Goal: Information Seeking & Learning: Learn about a topic

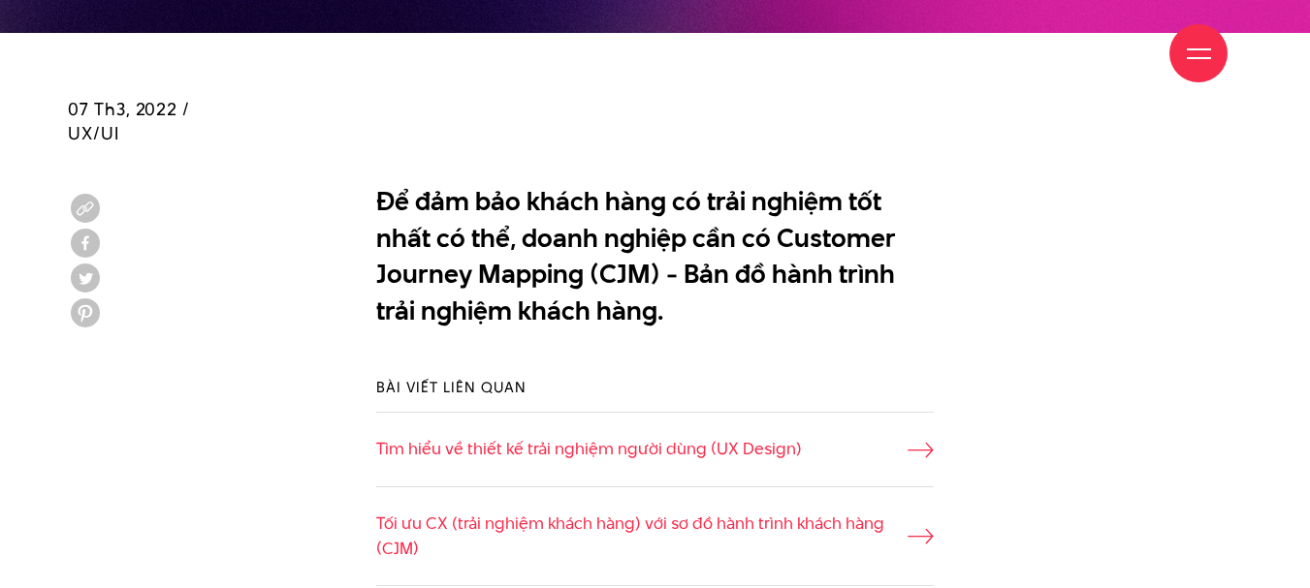
scroll to position [1260, 0]
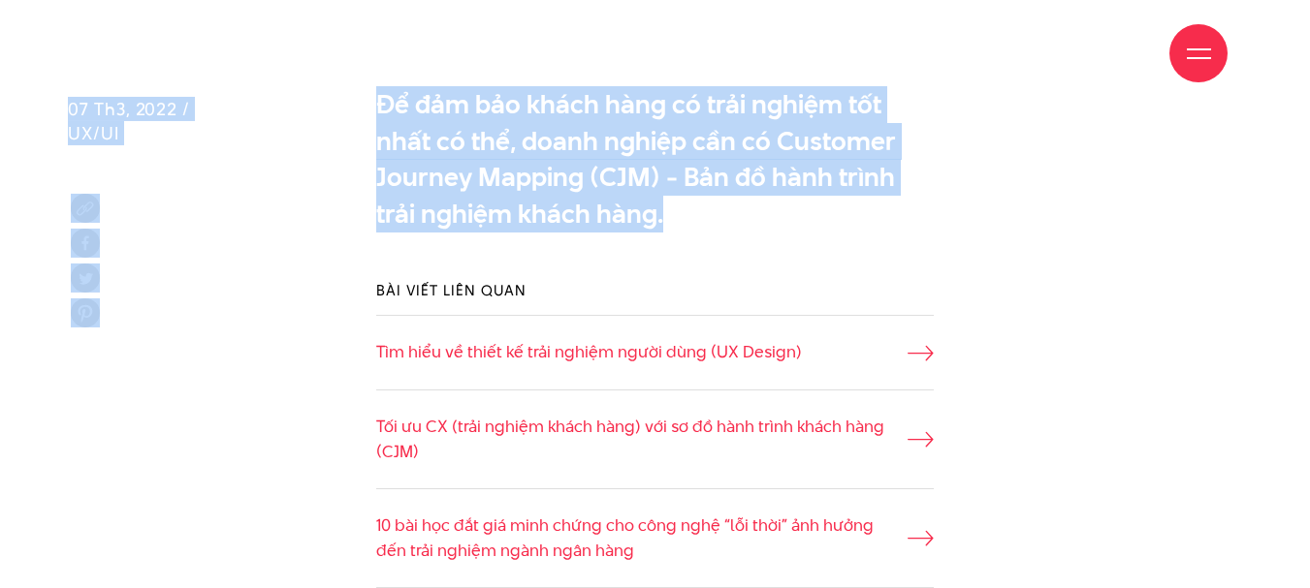
drag, startPoint x: 628, startPoint y: 218, endPoint x: 379, endPoint y: 96, distance: 277.5
click at [633, 225] on p "Để đảm bảo khách hàng có trải nghiệm tốt nhất có thể, doanh nghiệp cần có Custo…" at bounding box center [655, 158] width 558 height 145
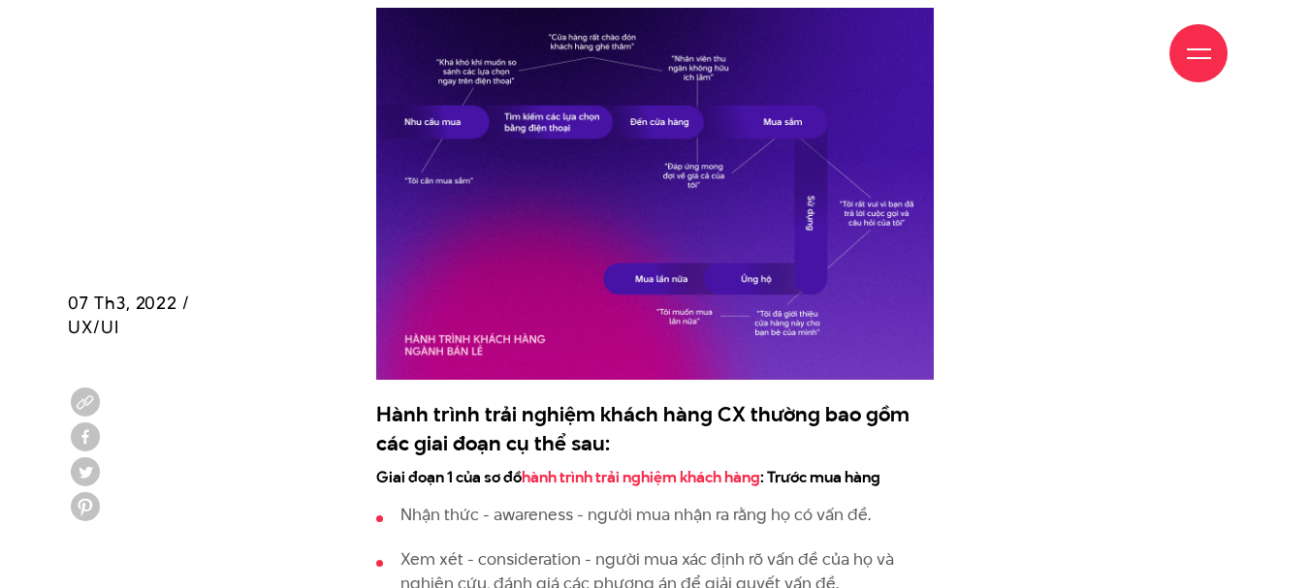
scroll to position [2521, 0]
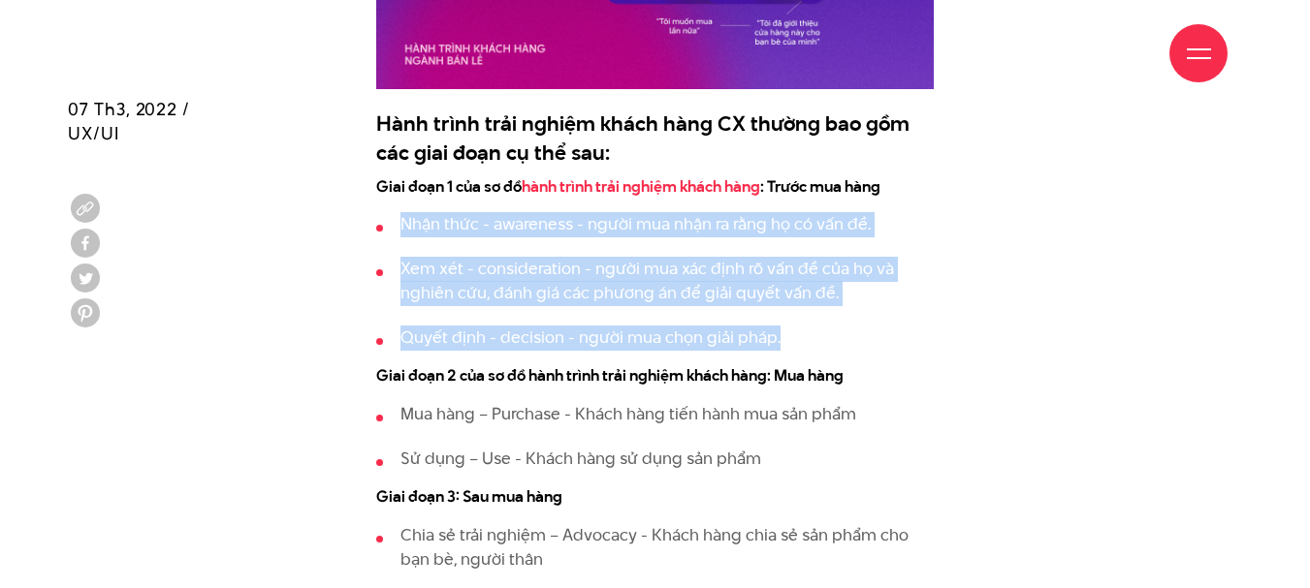
drag, startPoint x: 405, startPoint y: 221, endPoint x: 829, endPoint y: 341, distance: 440.4
click at [829, 341] on ul "Nhận thức - awareness - người mua nhận ra rằng họ có vấn đề. Xem xét - consider…" at bounding box center [655, 281] width 558 height 138
click at [829, 341] on li "Quyết định - decision - người mua chọn giải pháp." at bounding box center [655, 338] width 558 height 25
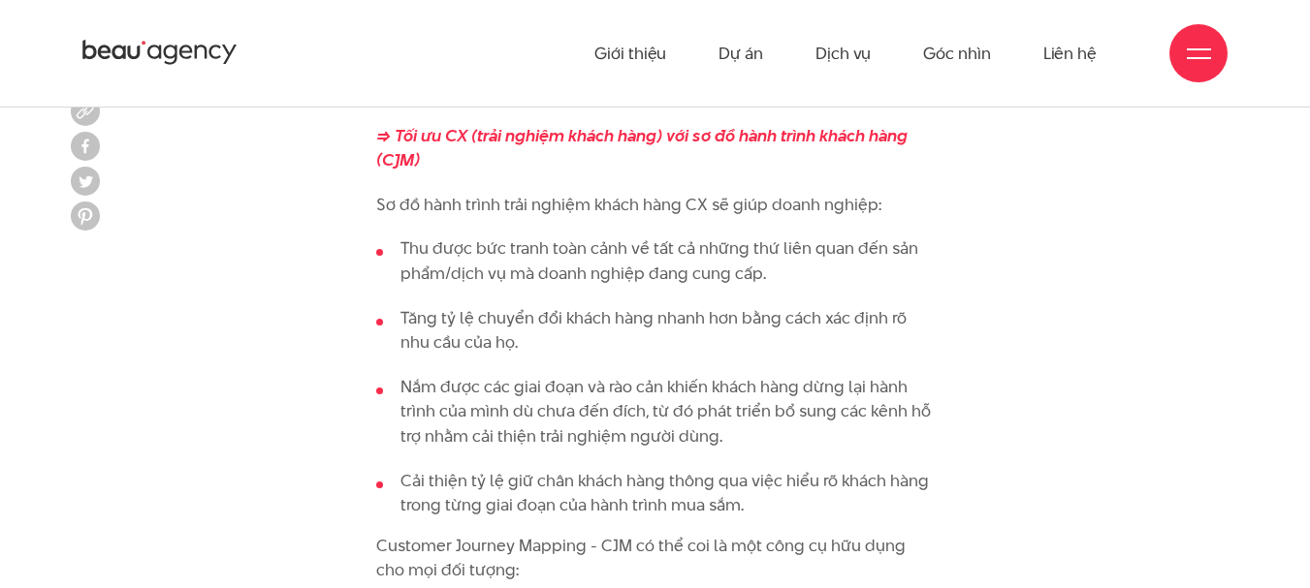
scroll to position [3296, 0]
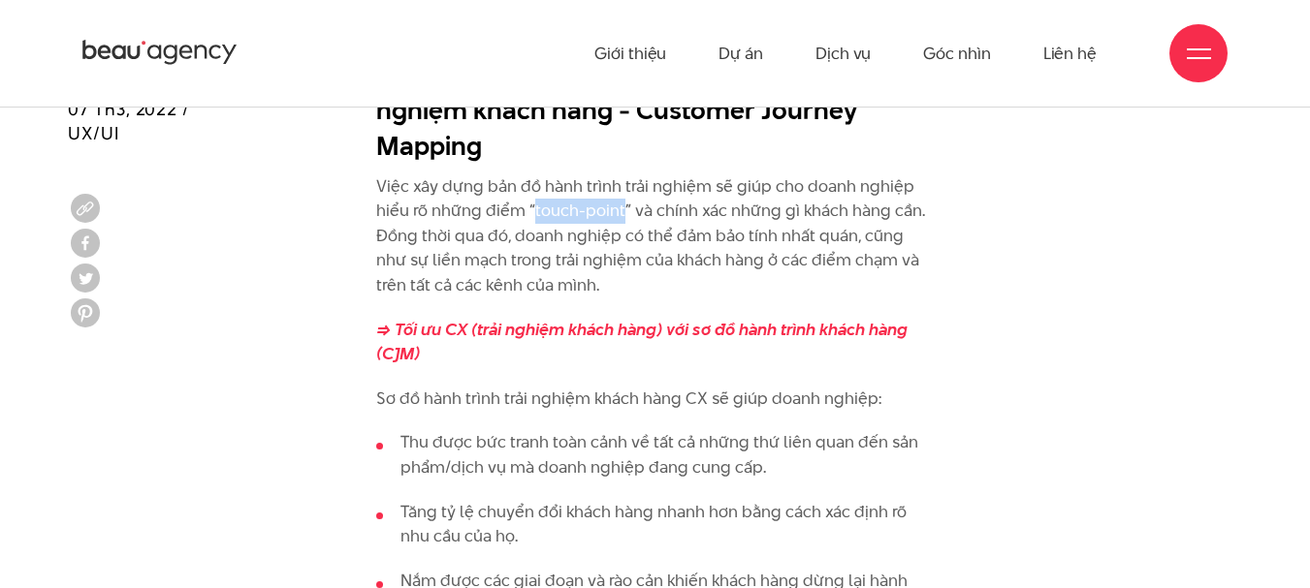
drag, startPoint x: 533, startPoint y: 216, endPoint x: 619, endPoint y: 215, distance: 86.3
click at [619, 215] on p "Việc xây dựng bản đồ hành trình trải nghiệm sẽ giúp cho doanh nghiệp hiểu rõ nh…" at bounding box center [655, 237] width 558 height 124
drag, startPoint x: 578, startPoint y: 213, endPoint x: 591, endPoint y: 209, distance: 14.1
click at [579, 213] on p "Việc xây dựng bản đồ hành trình trải nghiệm sẽ giúp cho doanh nghiệp hiểu rõ nh…" at bounding box center [655, 237] width 558 height 124
click at [632, 212] on p "Việc xây dựng bản đồ hành trình trải nghiệm sẽ giúp cho doanh nghiệp hiểu rõ nh…" at bounding box center [655, 237] width 558 height 124
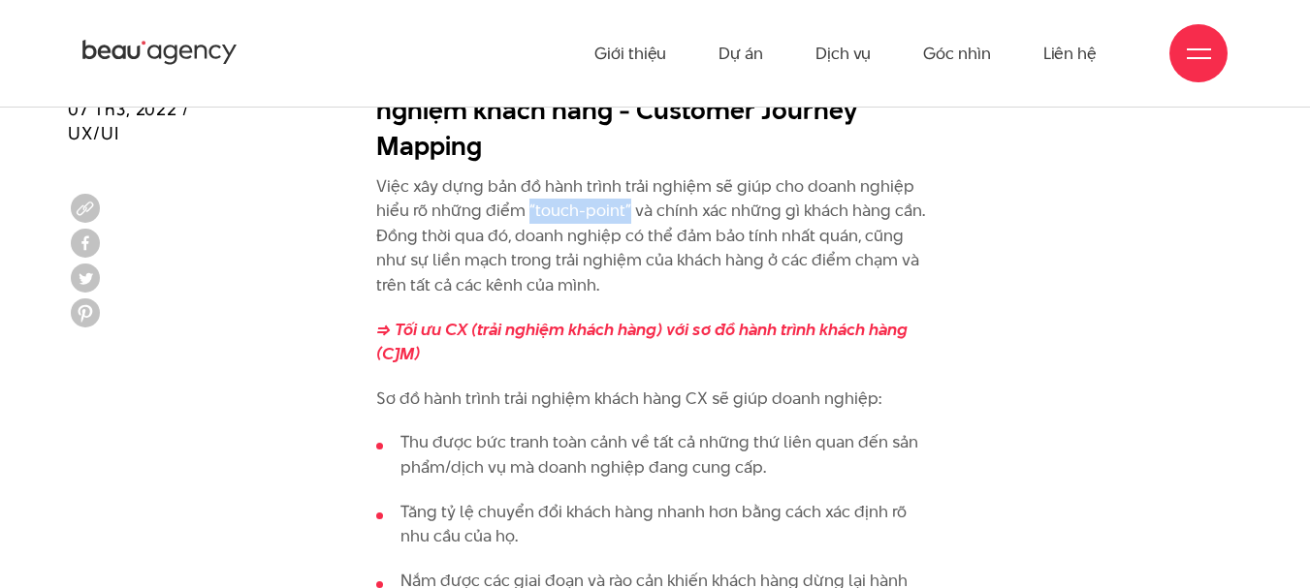
drag, startPoint x: 625, startPoint y: 212, endPoint x: 527, endPoint y: 208, distance: 98.0
click at [527, 208] on p "Việc xây dựng bản đồ hành trình trải nghiệm sẽ giúp cho doanh nghiệp hiểu rõ nh…" at bounding box center [655, 237] width 558 height 124
copy p "“touch-point”"
click at [653, 287] on p "Việc xây dựng bản đồ hành trình trải nghiệm sẽ giúp cho doanh nghiệp hiểu rõ nh…" at bounding box center [655, 237] width 558 height 124
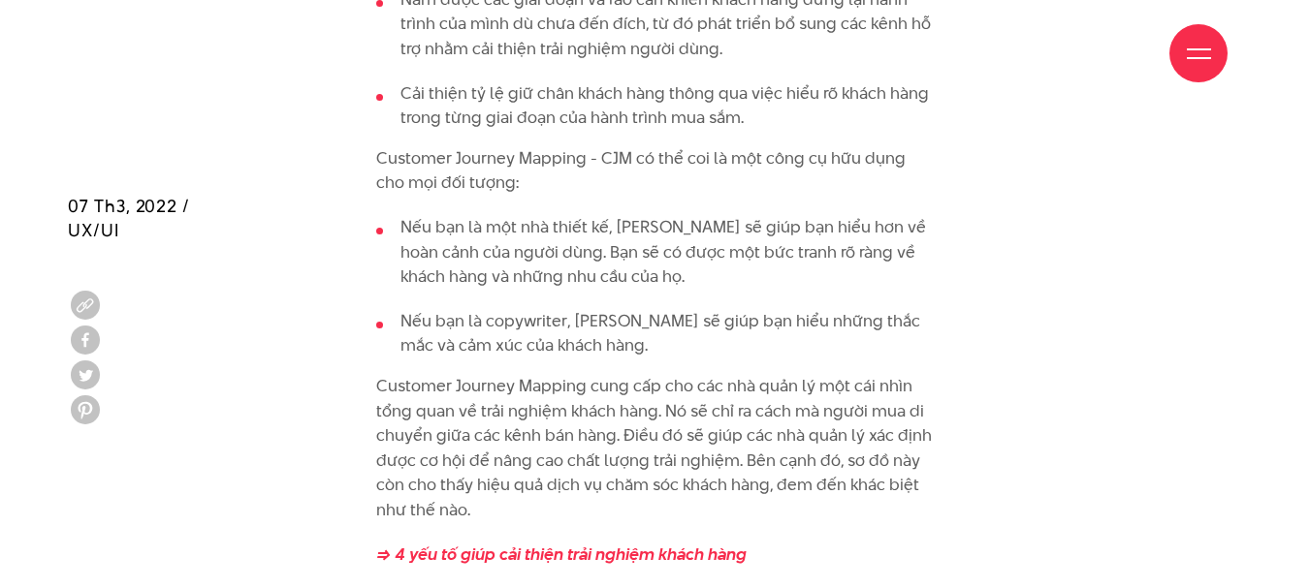
scroll to position [3975, 0]
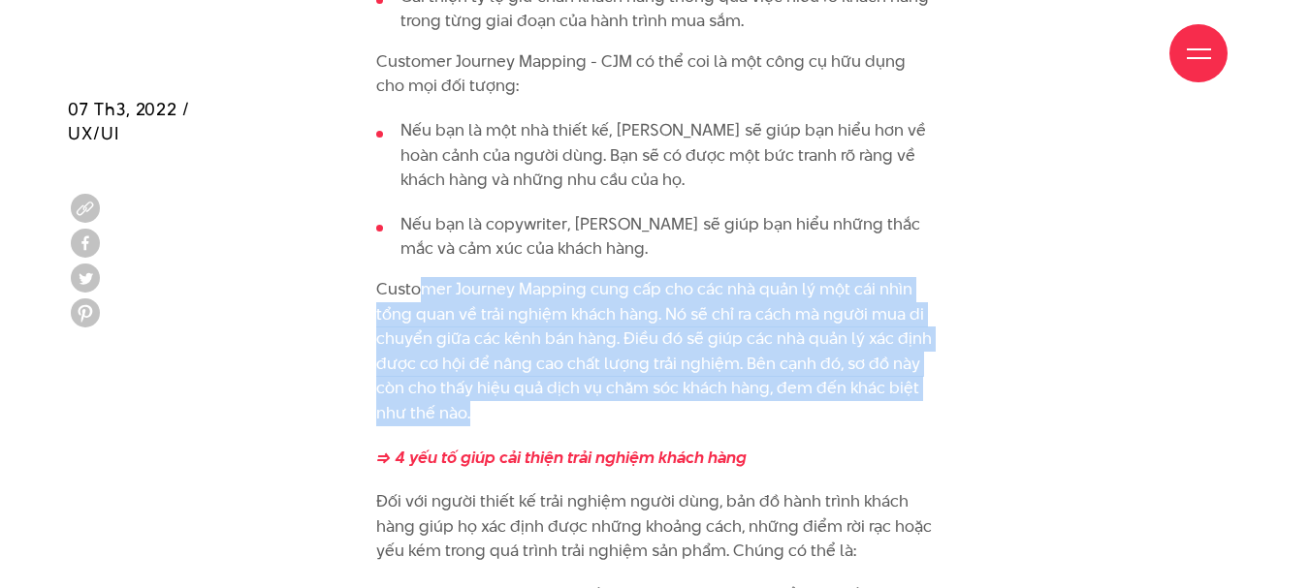
drag, startPoint x: 422, startPoint y: 282, endPoint x: 537, endPoint y: 421, distance: 180.4
click at [537, 421] on p "Customer Journey Mapping cung cấp cho các nhà quản lý một cái nhìn tổng quan về…" at bounding box center [655, 351] width 558 height 149
click at [544, 416] on p "Customer Journey Mapping cung cấp cho các nhà quản lý một cái nhìn tổng quan về…" at bounding box center [655, 351] width 558 height 149
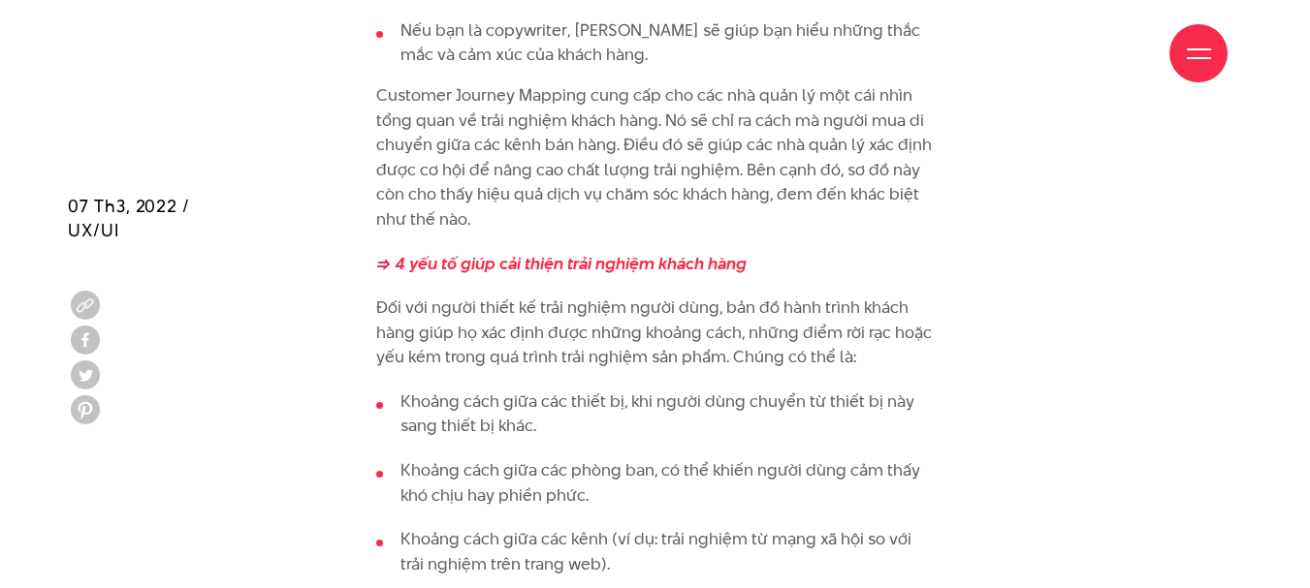
scroll to position [4266, 0]
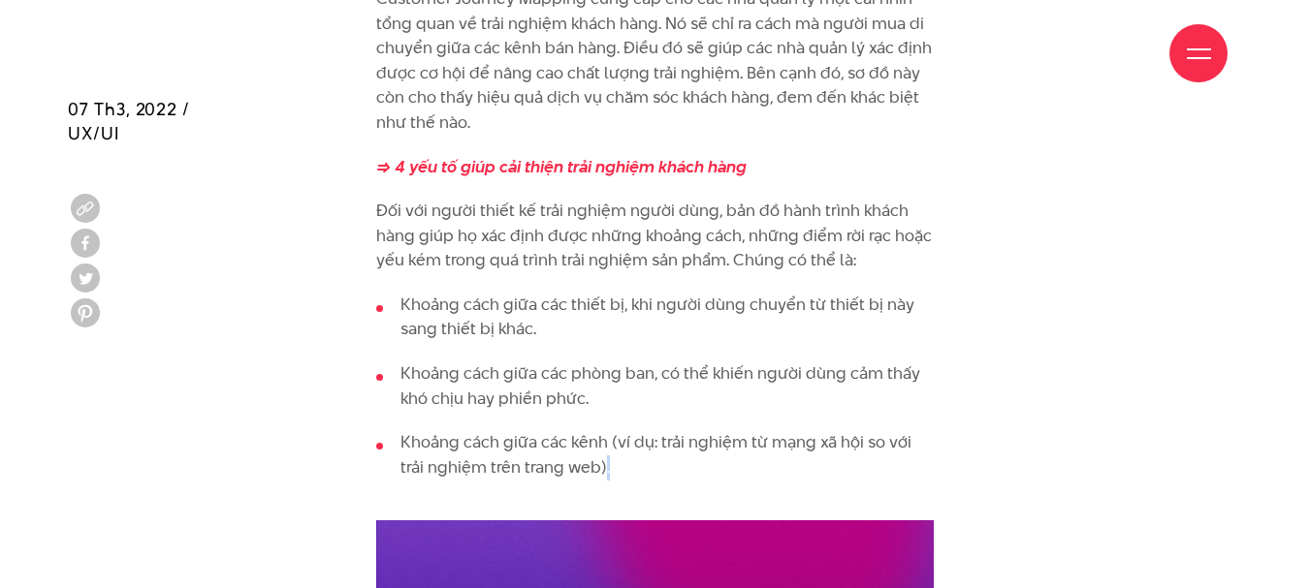
drag, startPoint x: 655, startPoint y: 471, endPoint x: 578, endPoint y: 458, distance: 78.7
click at [578, 458] on li "Khoảng cách giữa các kênh (ví dụ: trải nghiệm từ mạng xã hội so với trải nghiệm…" at bounding box center [655, 467] width 558 height 75
click at [629, 401] on li "Khoảng cách giữa các phòng ban, có thể khiến người dùng cảm thấy khó chịu hay p…" at bounding box center [655, 386] width 558 height 49
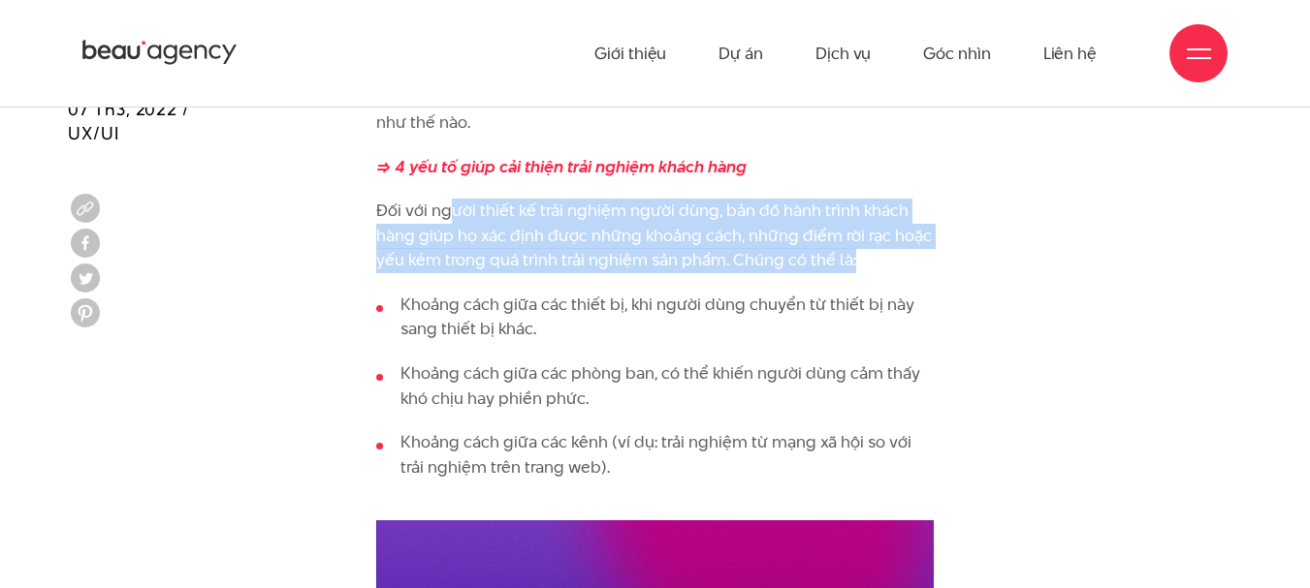
drag, startPoint x: 450, startPoint y: 210, endPoint x: 883, endPoint y: 268, distance: 437.1
click at [883, 268] on p "Đối với người thiết kế trải nghiệm người dùng, bản đồ hành trình khách hàng giú…" at bounding box center [655, 236] width 558 height 75
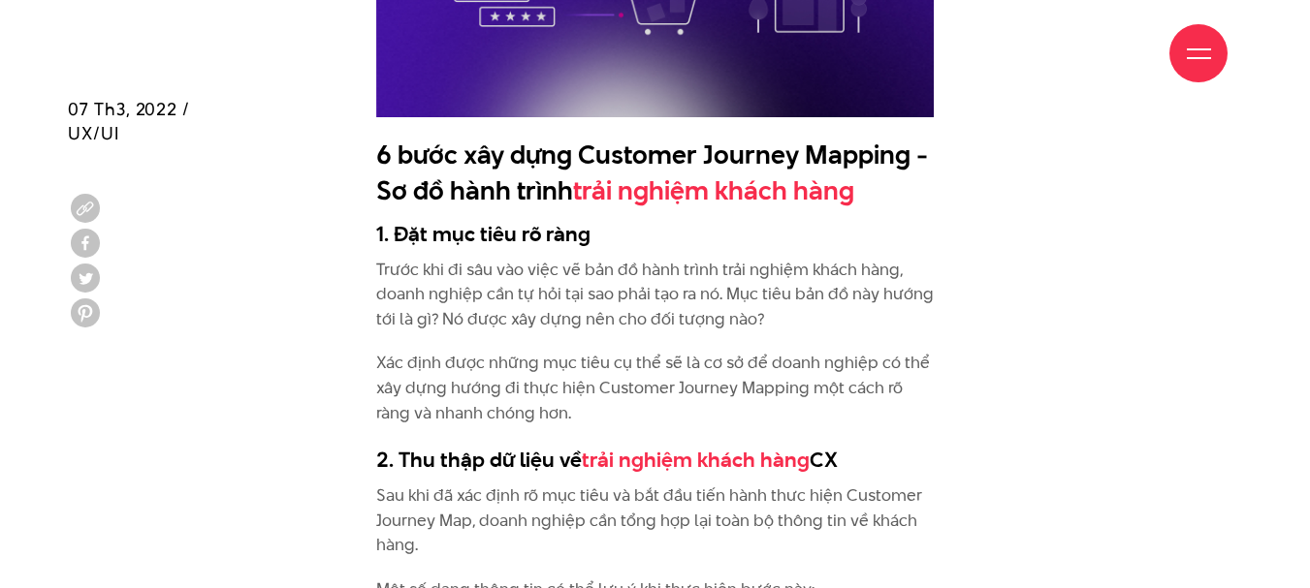
scroll to position [5138, 0]
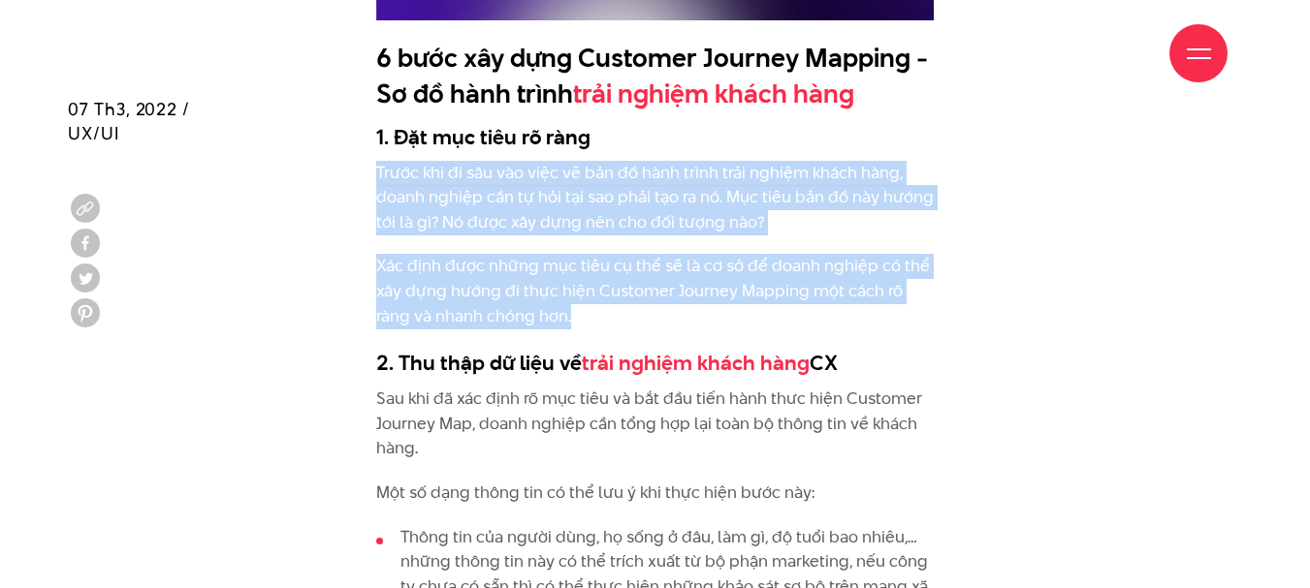
drag, startPoint x: 356, startPoint y: 168, endPoint x: 555, endPoint y: 316, distance: 248.0
click at [555, 316] on div "Customer Journey Map - Sơ đồ hành trình trải nghiệm khách hàng là gì? Customer …" at bounding box center [655, 329] width 1174 height 6880
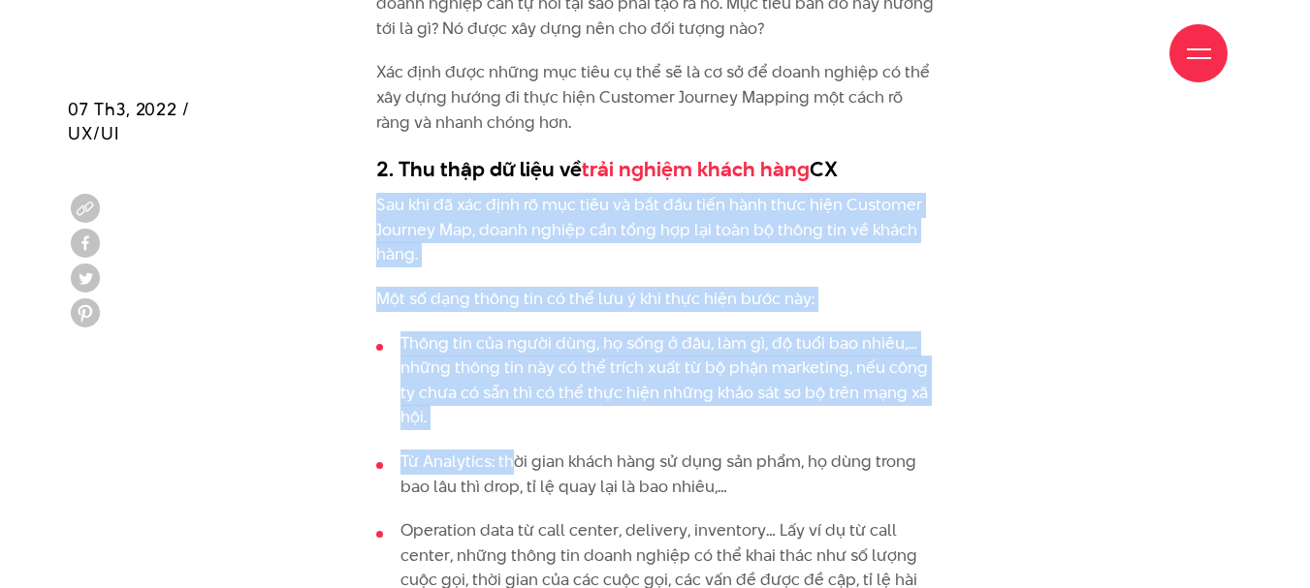
scroll to position [5429, 0]
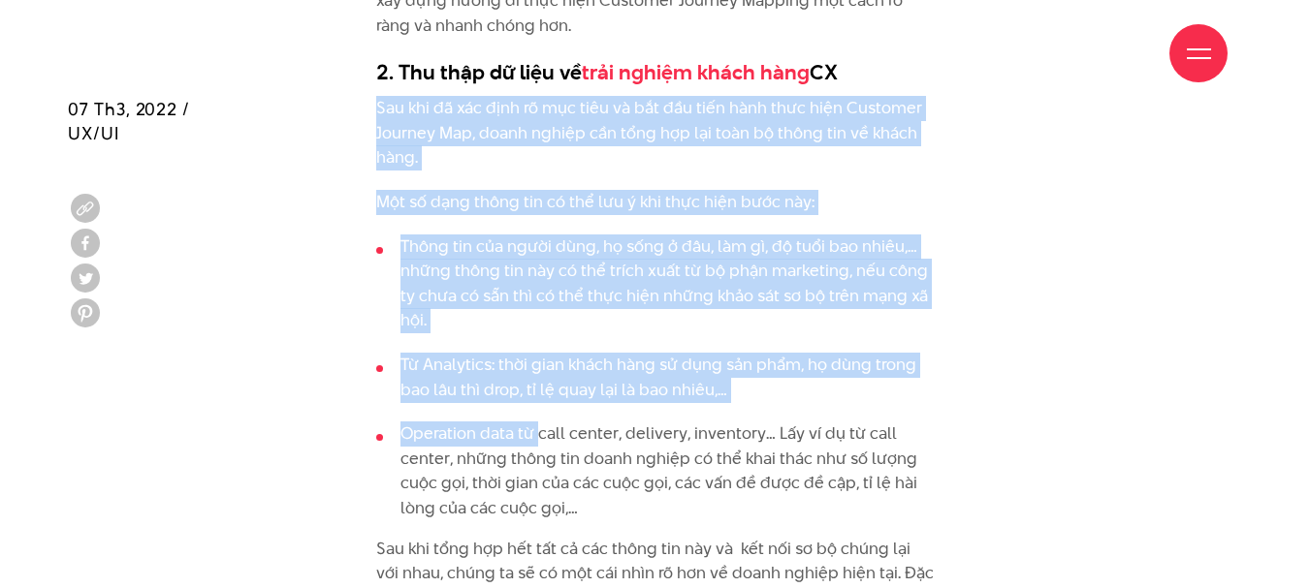
drag, startPoint x: 365, startPoint y: 202, endPoint x: 544, endPoint y: 430, distance: 290.1
click at [537, 434] on div "Customer Journey Map - Sơ đồ hành trình trải nghiệm khách hàng là gì? Customer …" at bounding box center [655, 38] width 587 height 6880
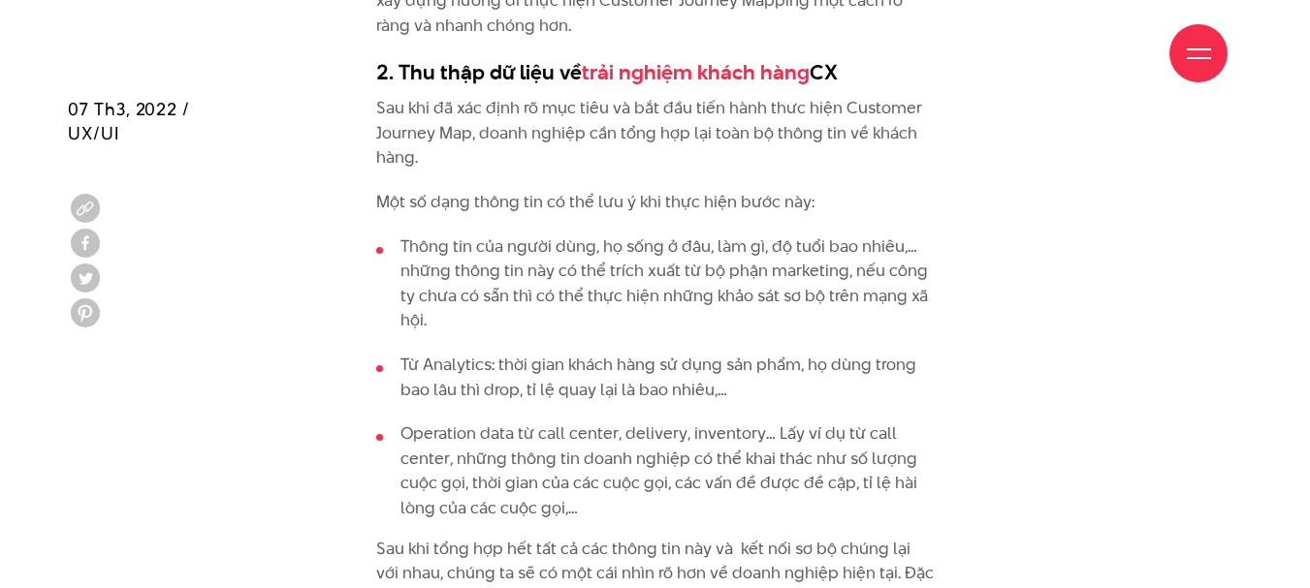
click at [636, 433] on li "Operation data từ call center, delivery, inventory… Lấy ví dụ từ call center, n…" at bounding box center [655, 471] width 558 height 99
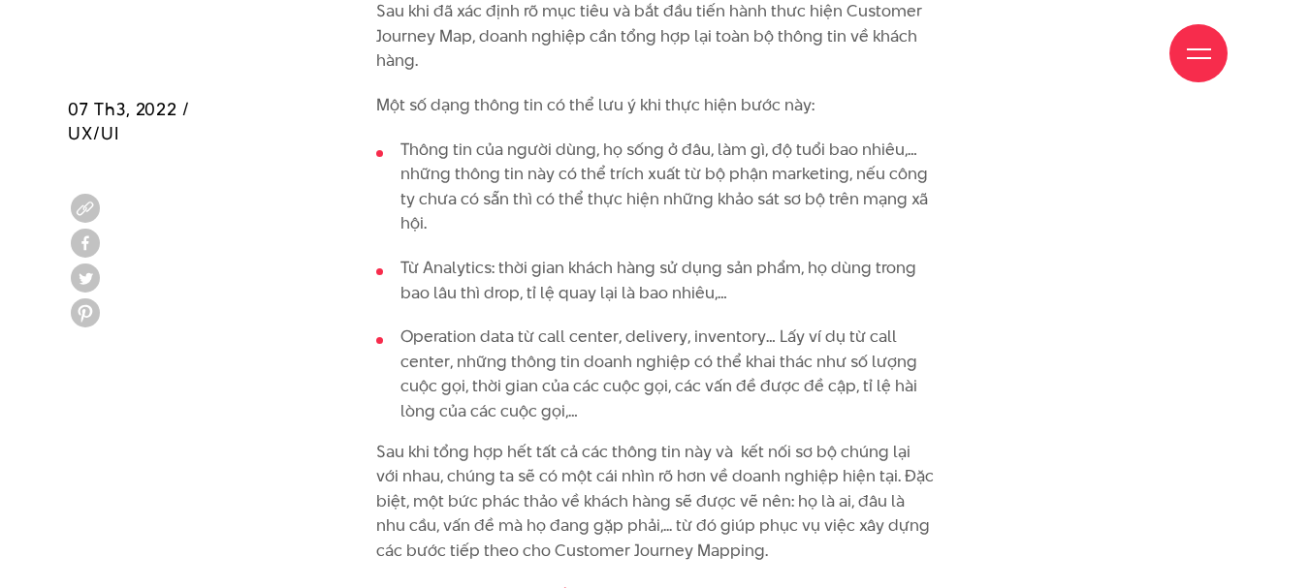
scroll to position [5623, 0]
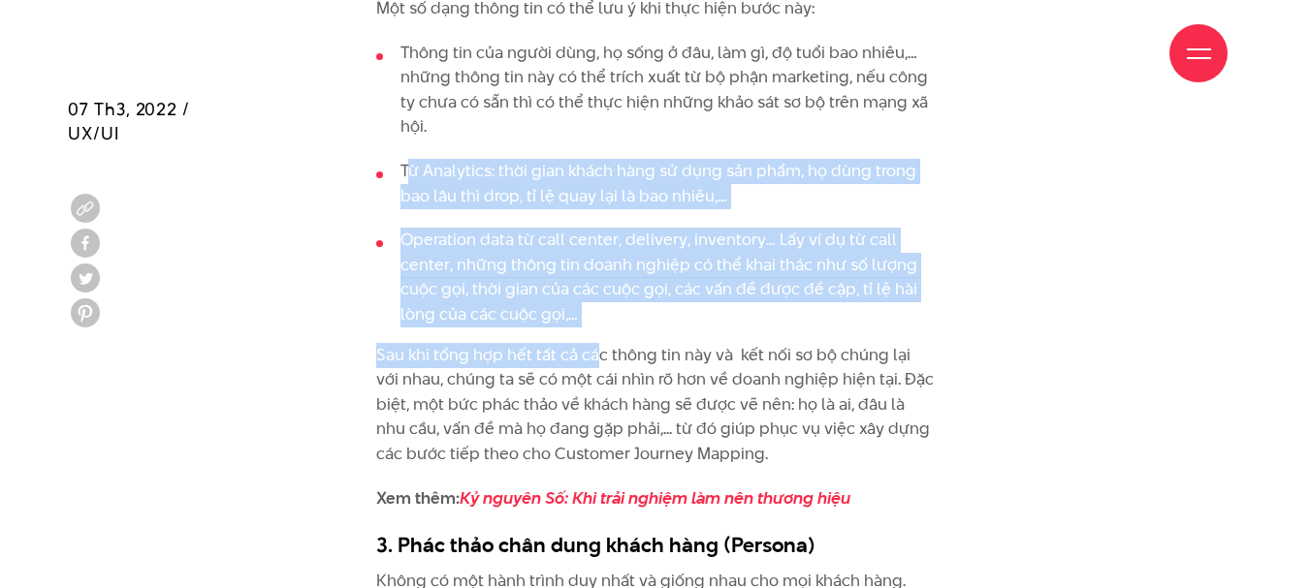
drag, startPoint x: 409, startPoint y: 164, endPoint x: 594, endPoint y: 332, distance: 249.8
click at [587, 311] on li "Operation data từ call center, delivery, inventory… Lấy ví dụ từ call center, n…" at bounding box center [655, 277] width 558 height 99
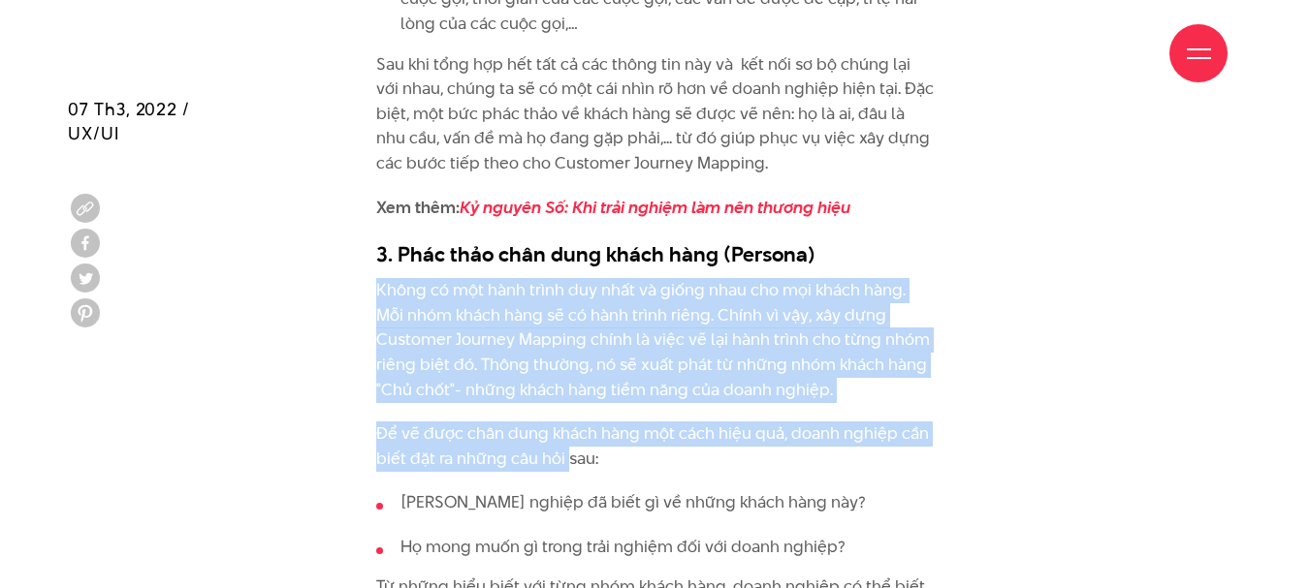
scroll to position [6011, 0]
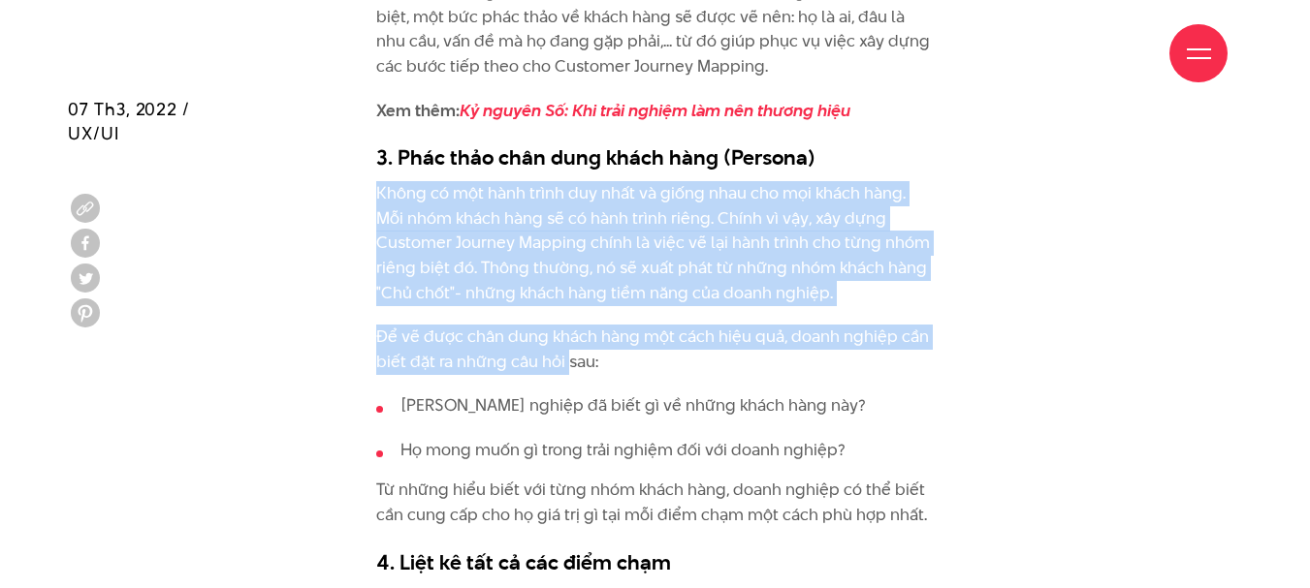
drag, startPoint x: 358, startPoint y: 294, endPoint x: 947, endPoint y: 504, distance: 625.8
click at [706, 415] on li "[PERSON_NAME] nghiệp đã biết gì về những khách hàng này?" at bounding box center [655, 406] width 558 height 25
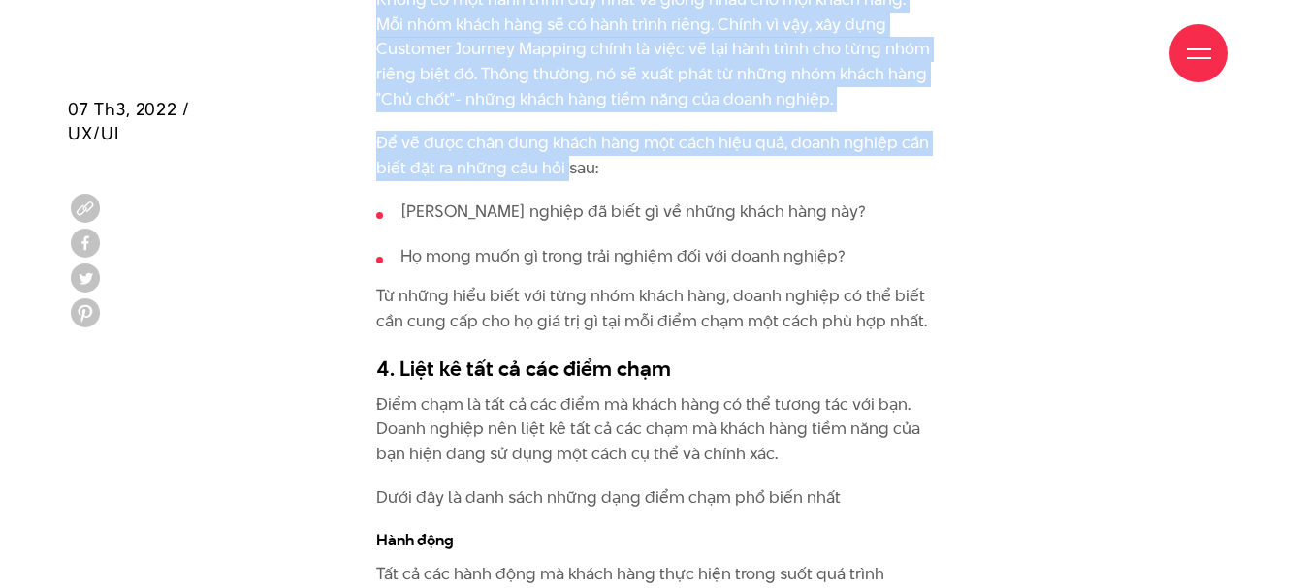
scroll to position [6398, 0]
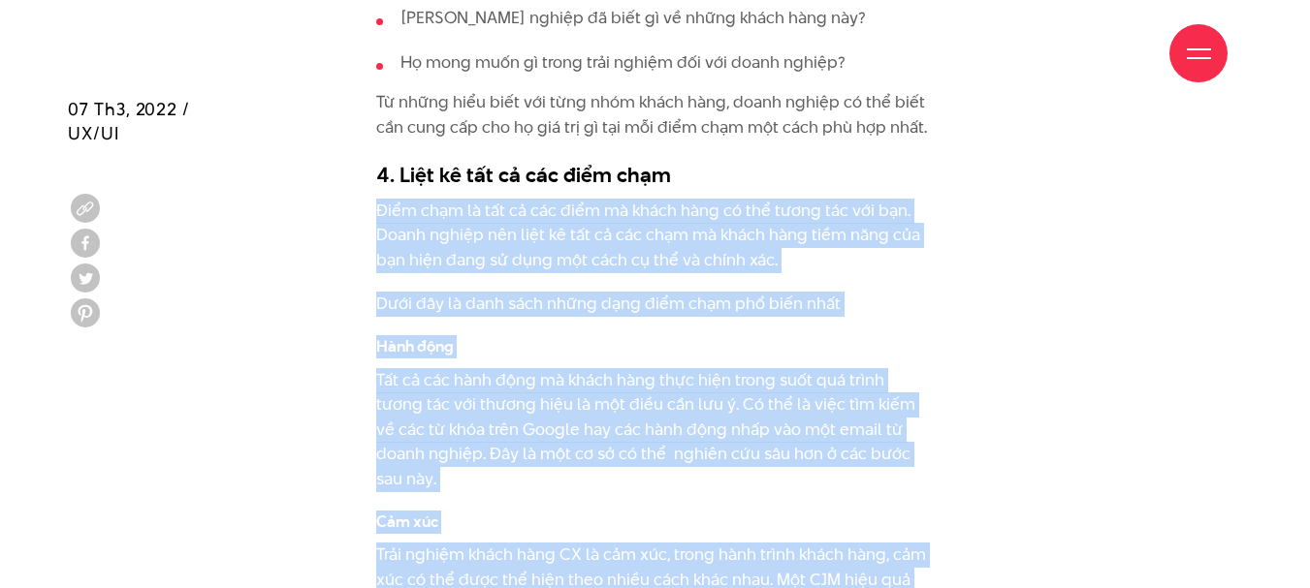
scroll to position [6592, 0]
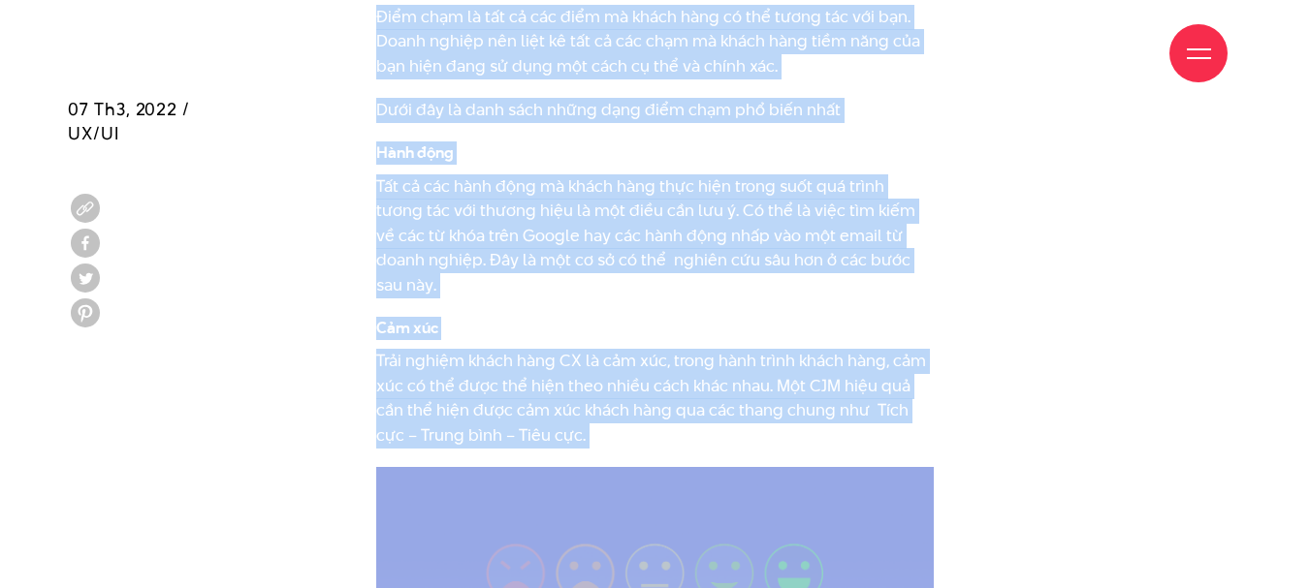
drag, startPoint x: 372, startPoint y: 206, endPoint x: 632, endPoint y: 413, distance: 331.9
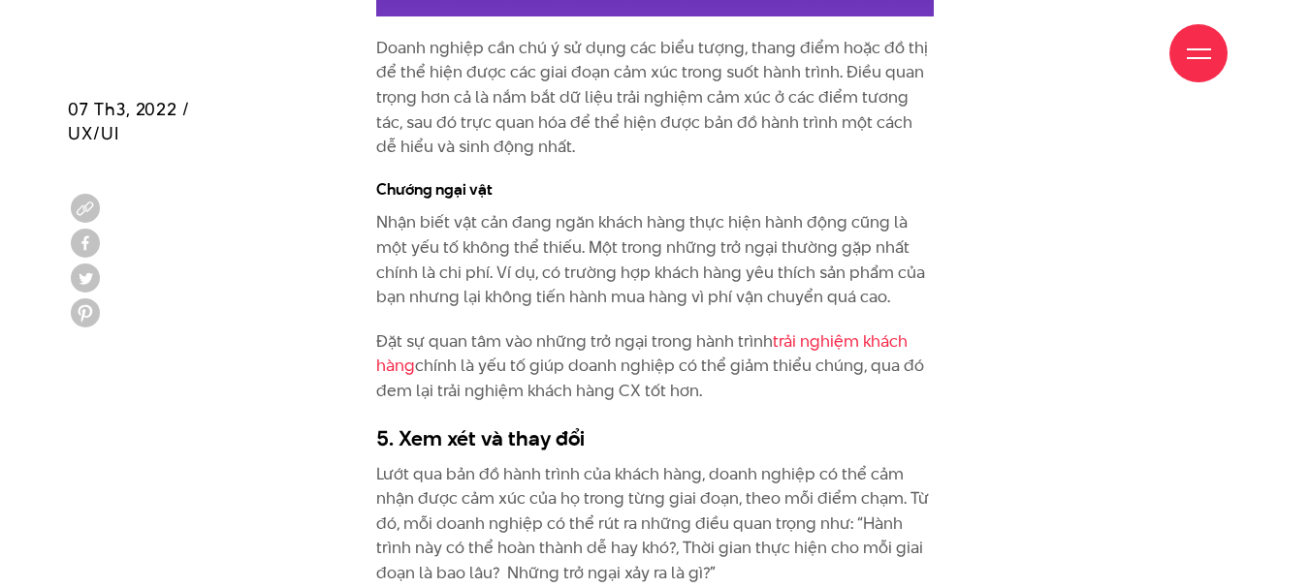
click at [609, 330] on p "Đặt sự quan tâm vào những trở ngại trong hành trình trải nghiệm khách hàng chín…" at bounding box center [655, 367] width 558 height 75
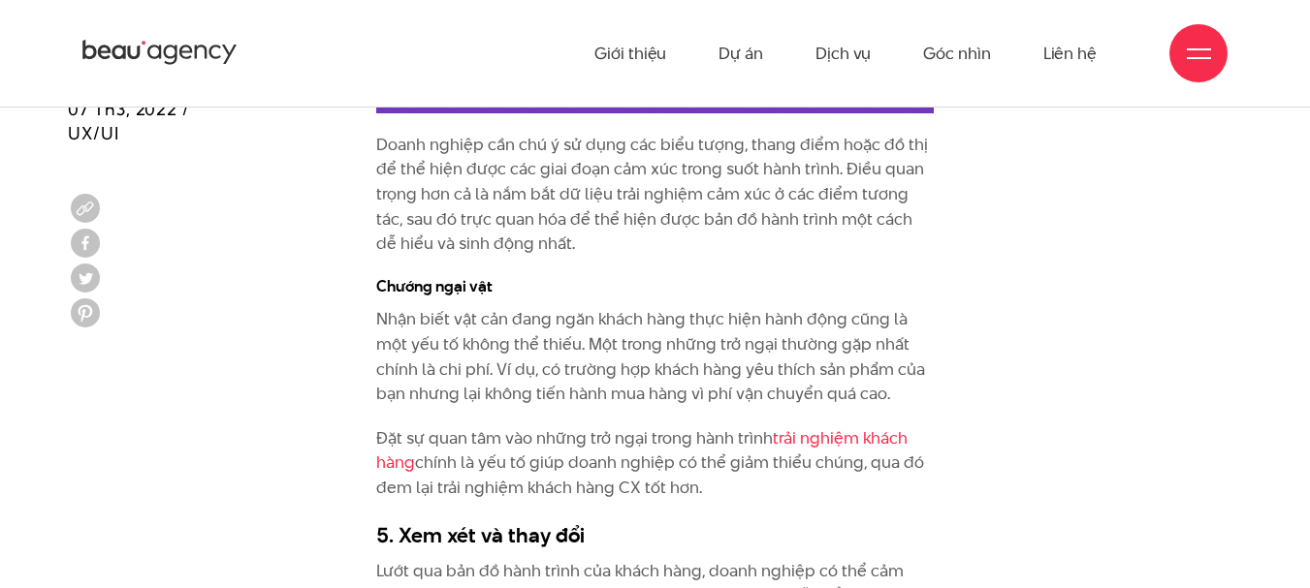
scroll to position [7077, 0]
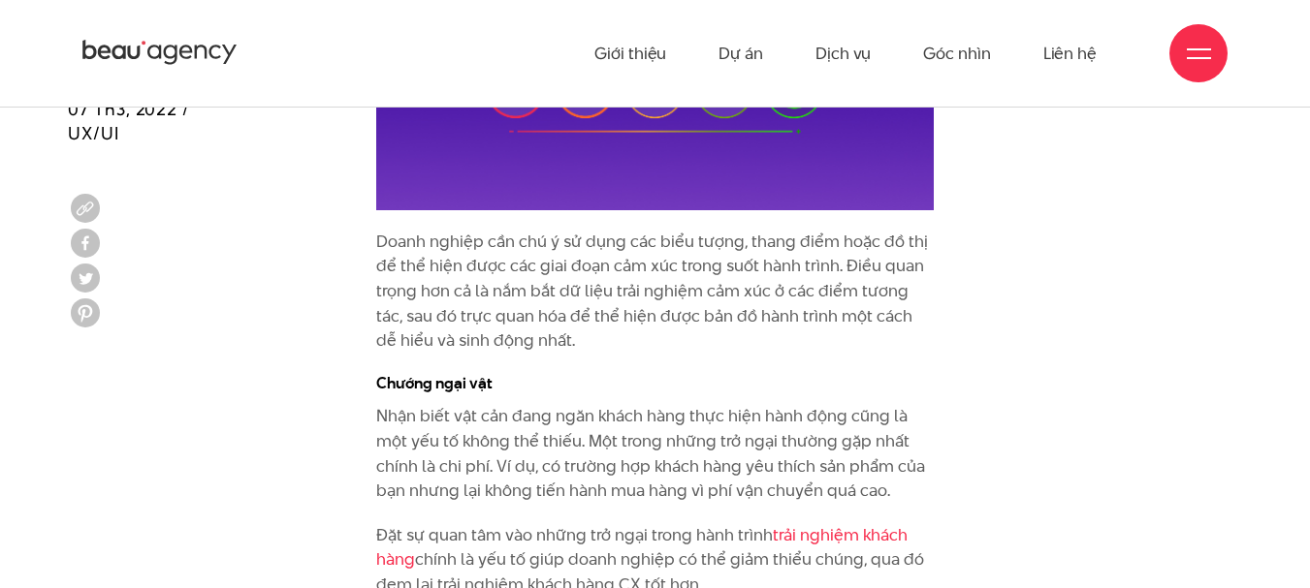
drag, startPoint x: 440, startPoint y: 233, endPoint x: 606, endPoint y: 351, distance: 203.6
click at [606, 373] on h4 "Chướng ngại vật" at bounding box center [655, 384] width 558 height 22
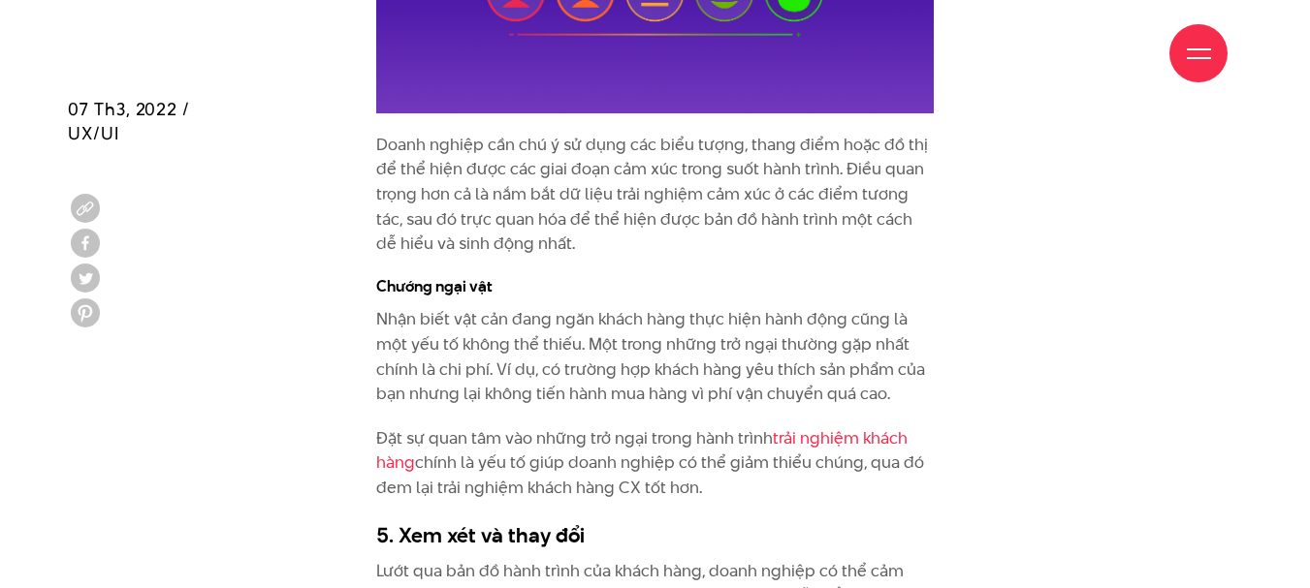
scroll to position [7271, 0]
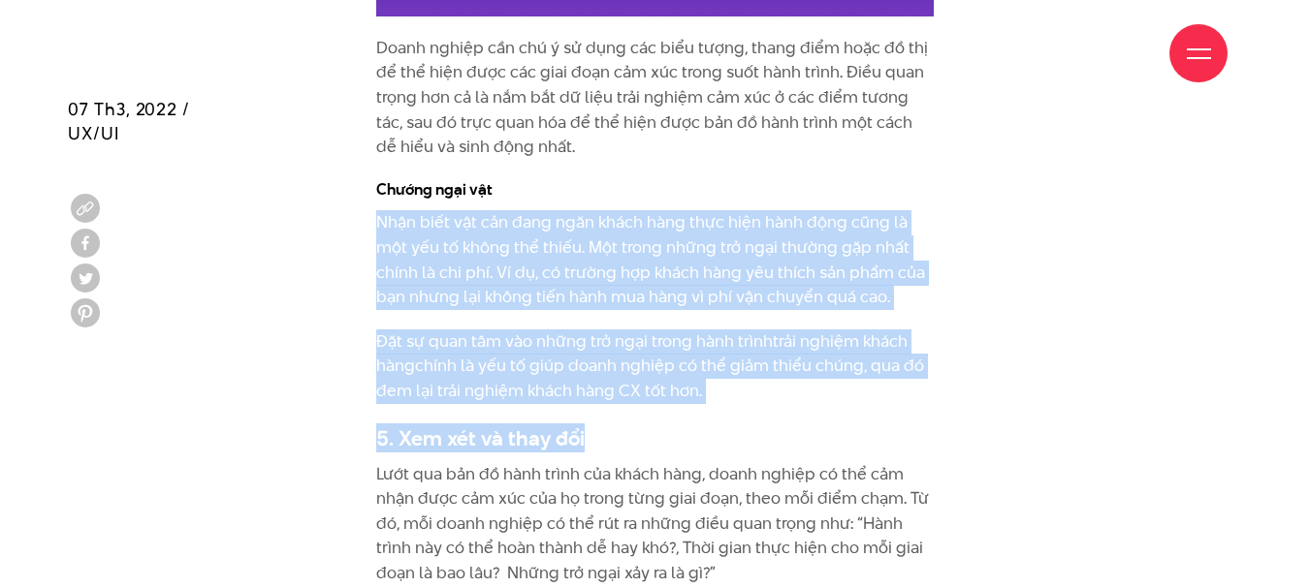
drag, startPoint x: 357, startPoint y: 185, endPoint x: 694, endPoint y: 379, distance: 389.1
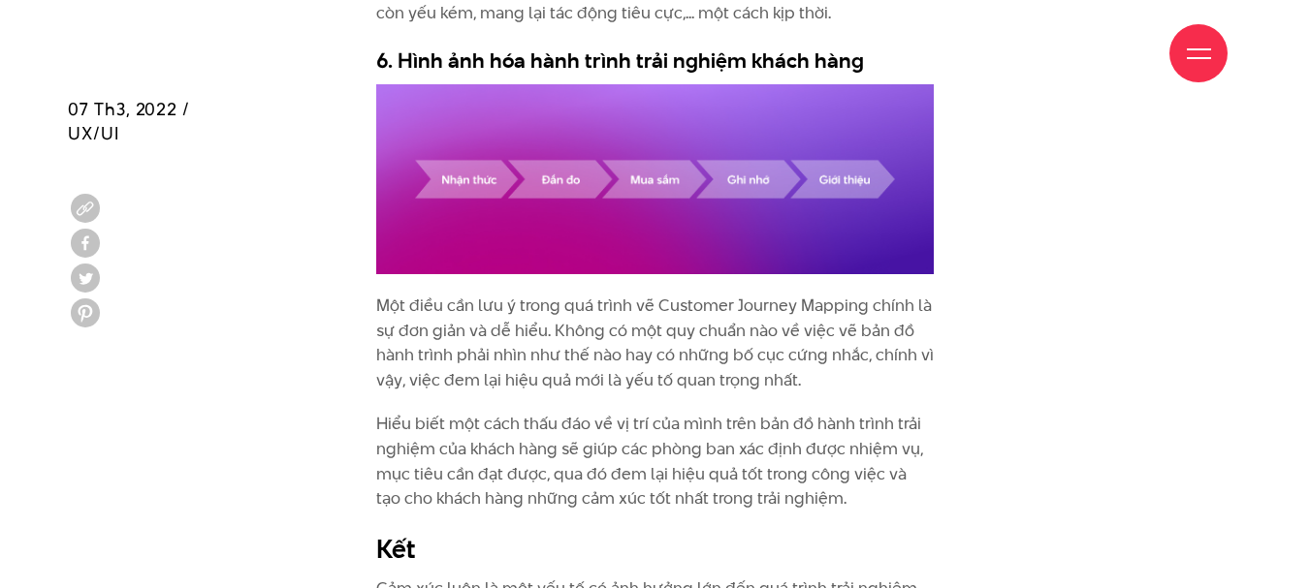
scroll to position [8047, 0]
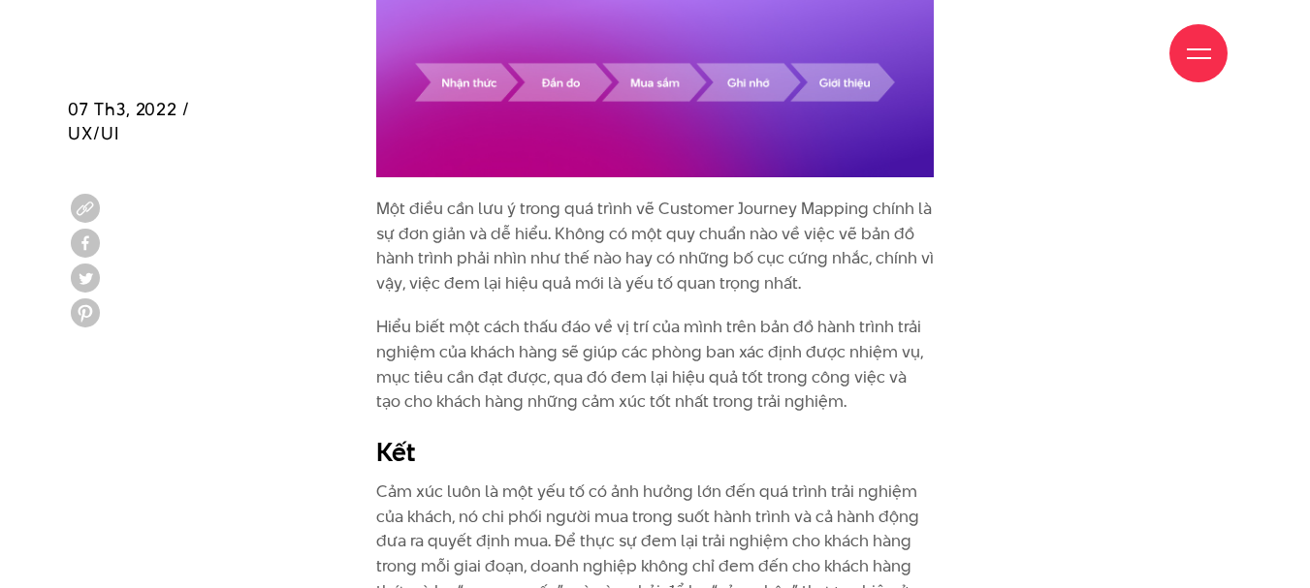
drag, startPoint x: 377, startPoint y: 208, endPoint x: 816, endPoint y: 397, distance: 477.7
